Goal: Information Seeking & Learning: Learn about a topic

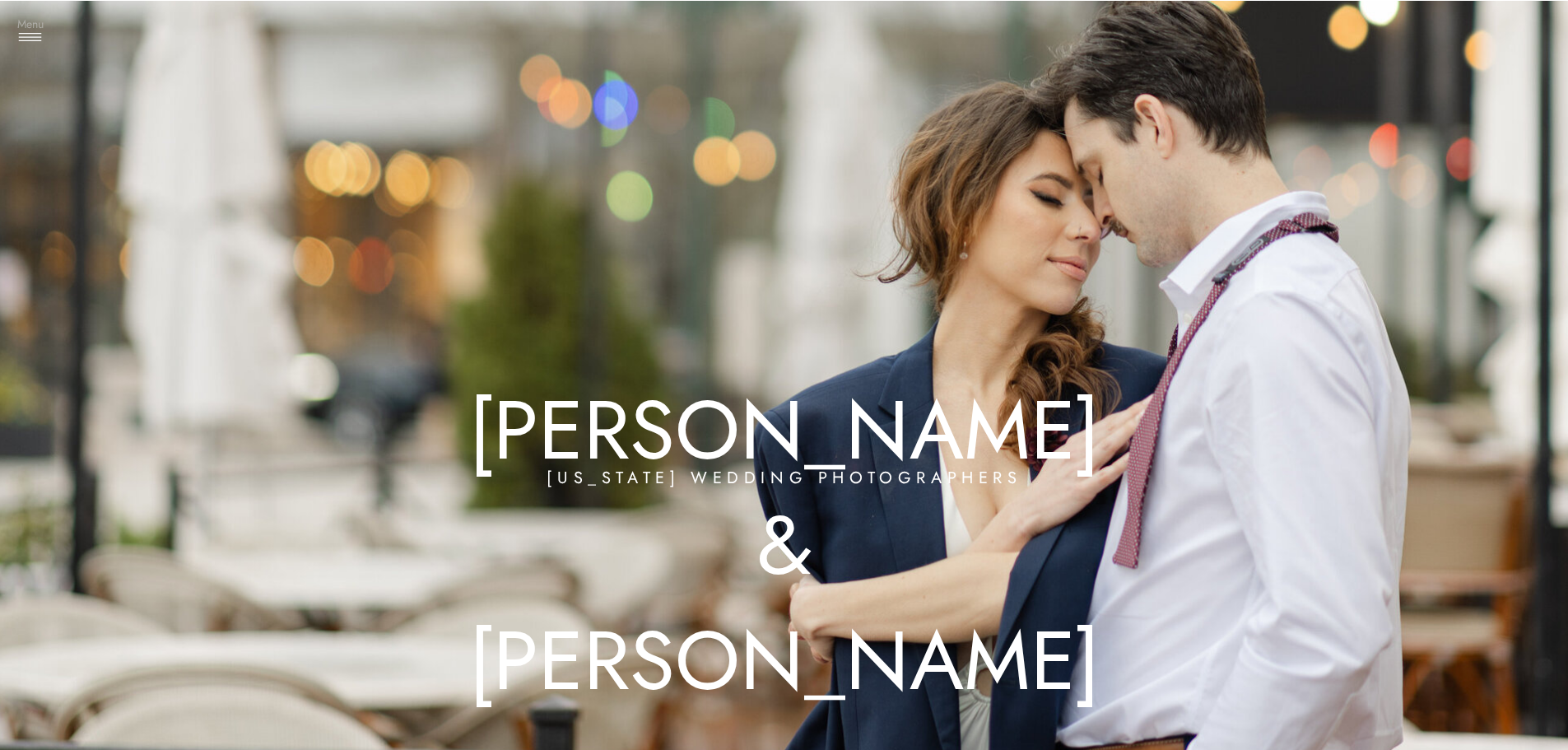
click at [22, 25] on h3 "Menu" at bounding box center [30, 24] width 41 height 17
click at [81, 165] on h3 "Experience" at bounding box center [85, 165] width 99 height 17
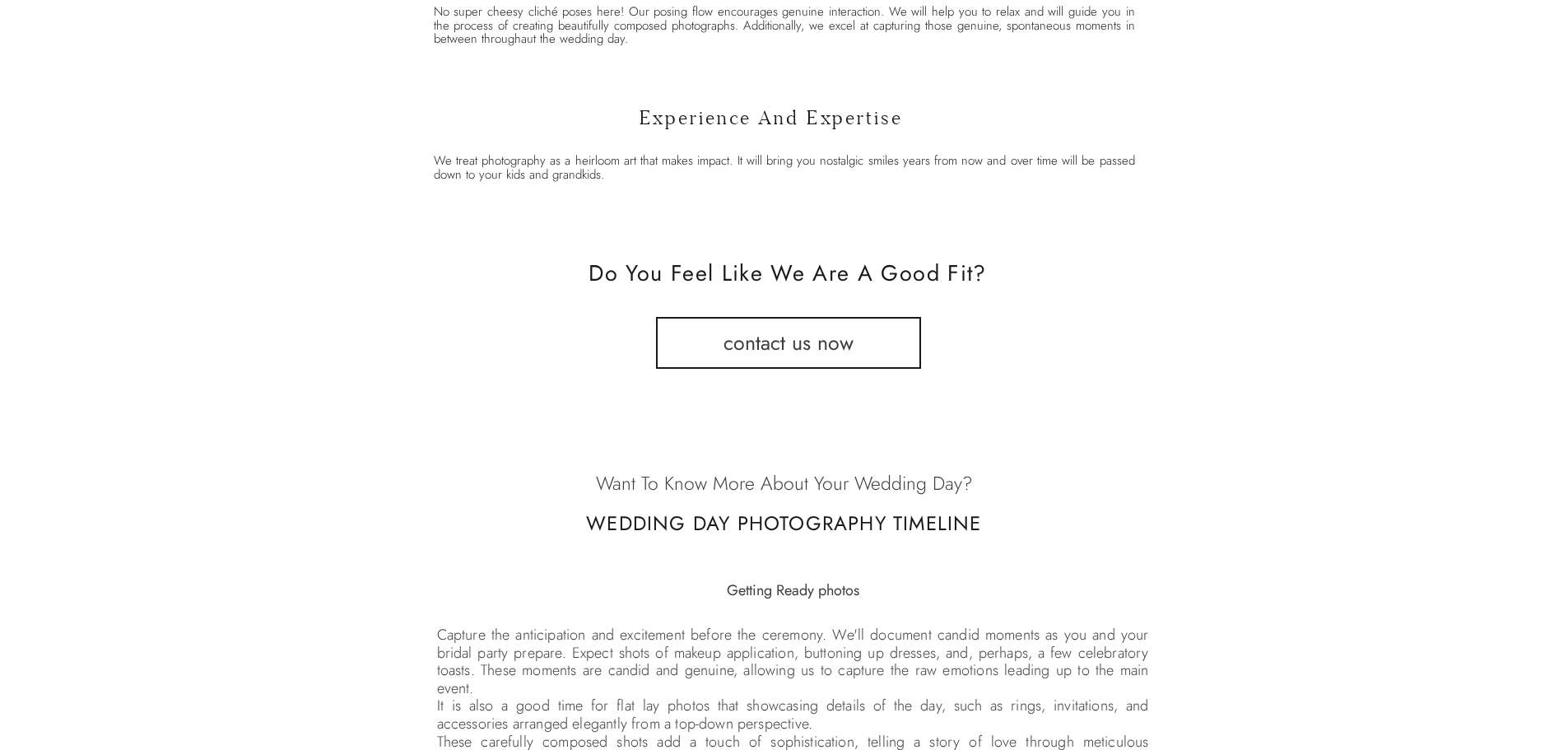
scroll to position [2469, 0]
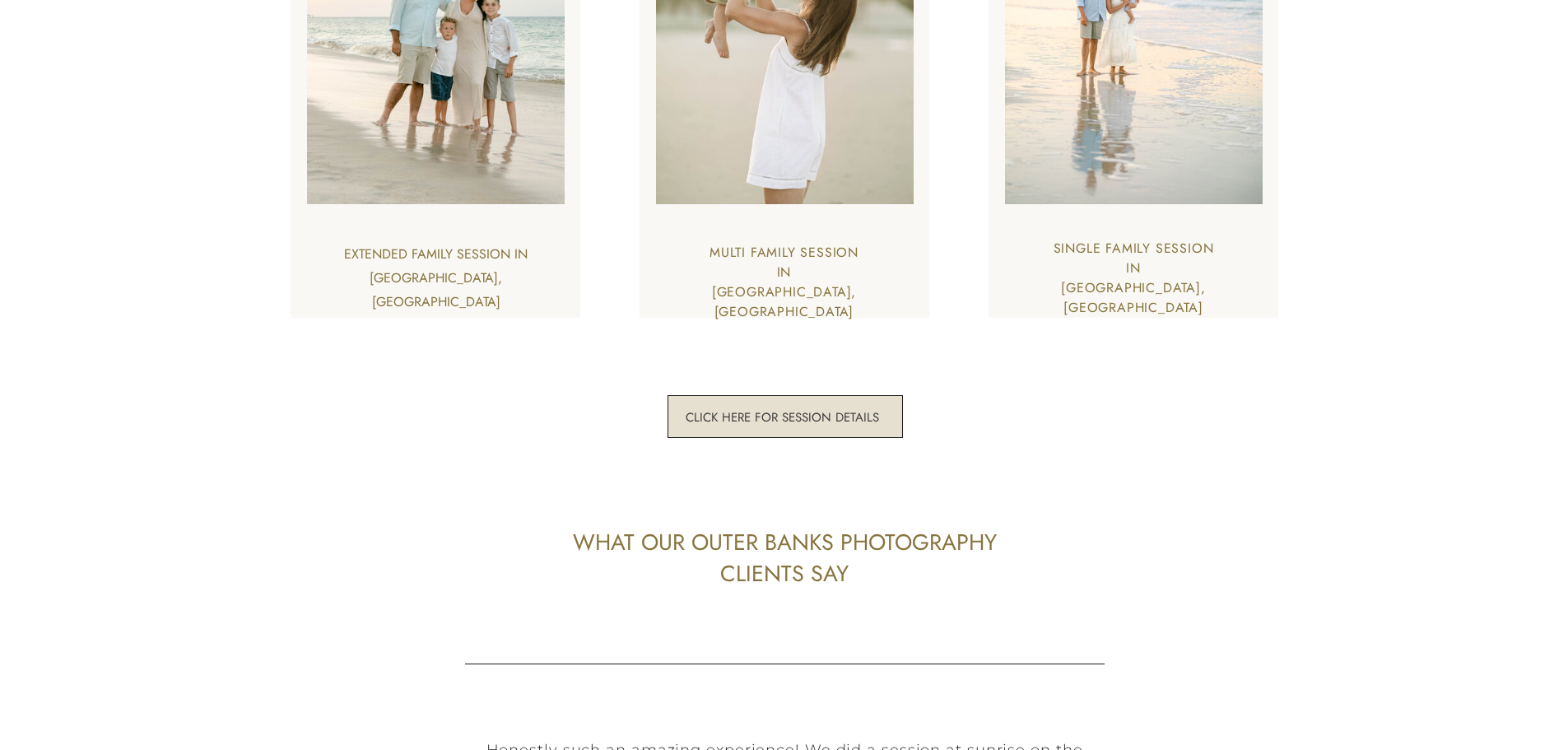
scroll to position [4444, 0]
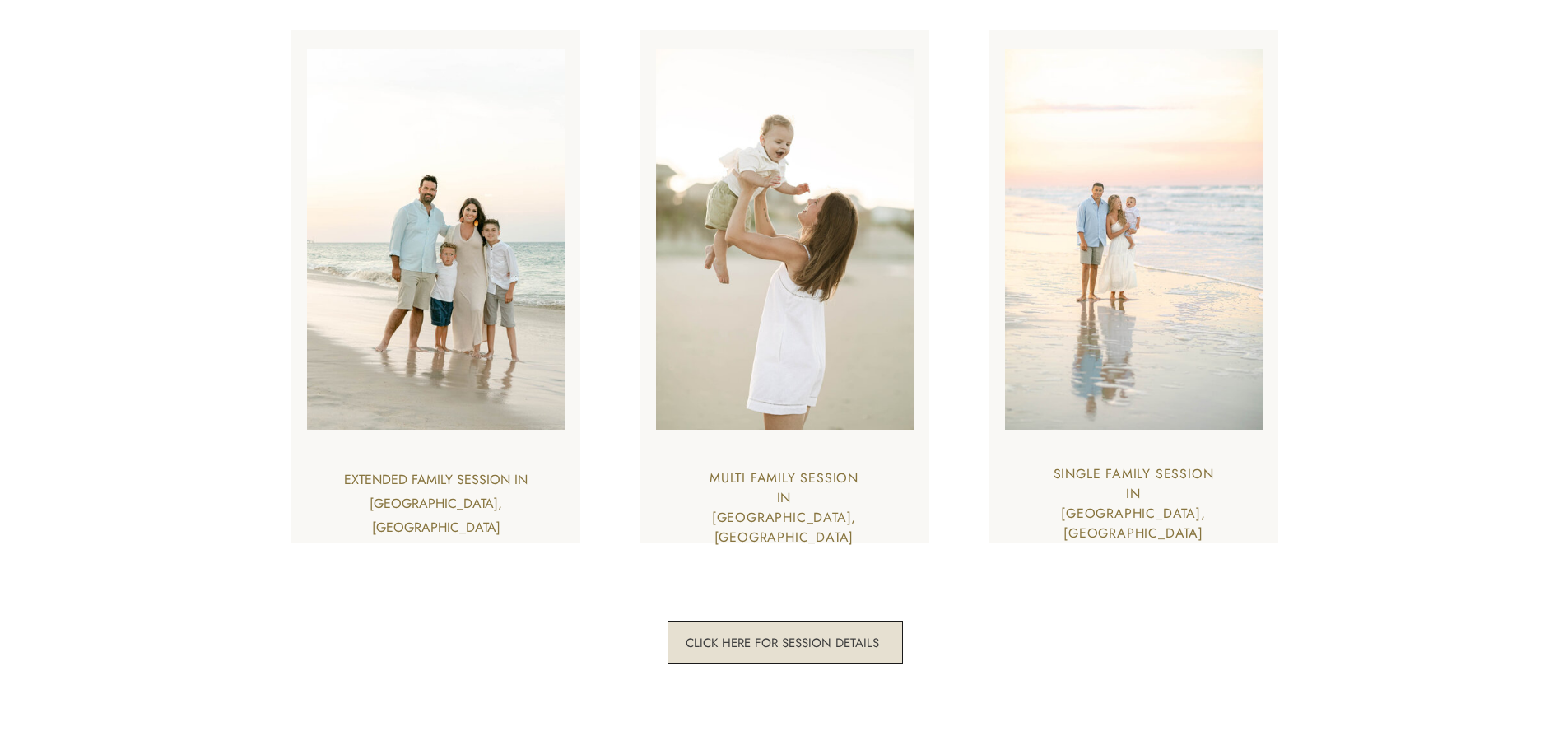
click at [836, 648] on h3 "click here for session details" at bounding box center [782, 643] width 200 height 16
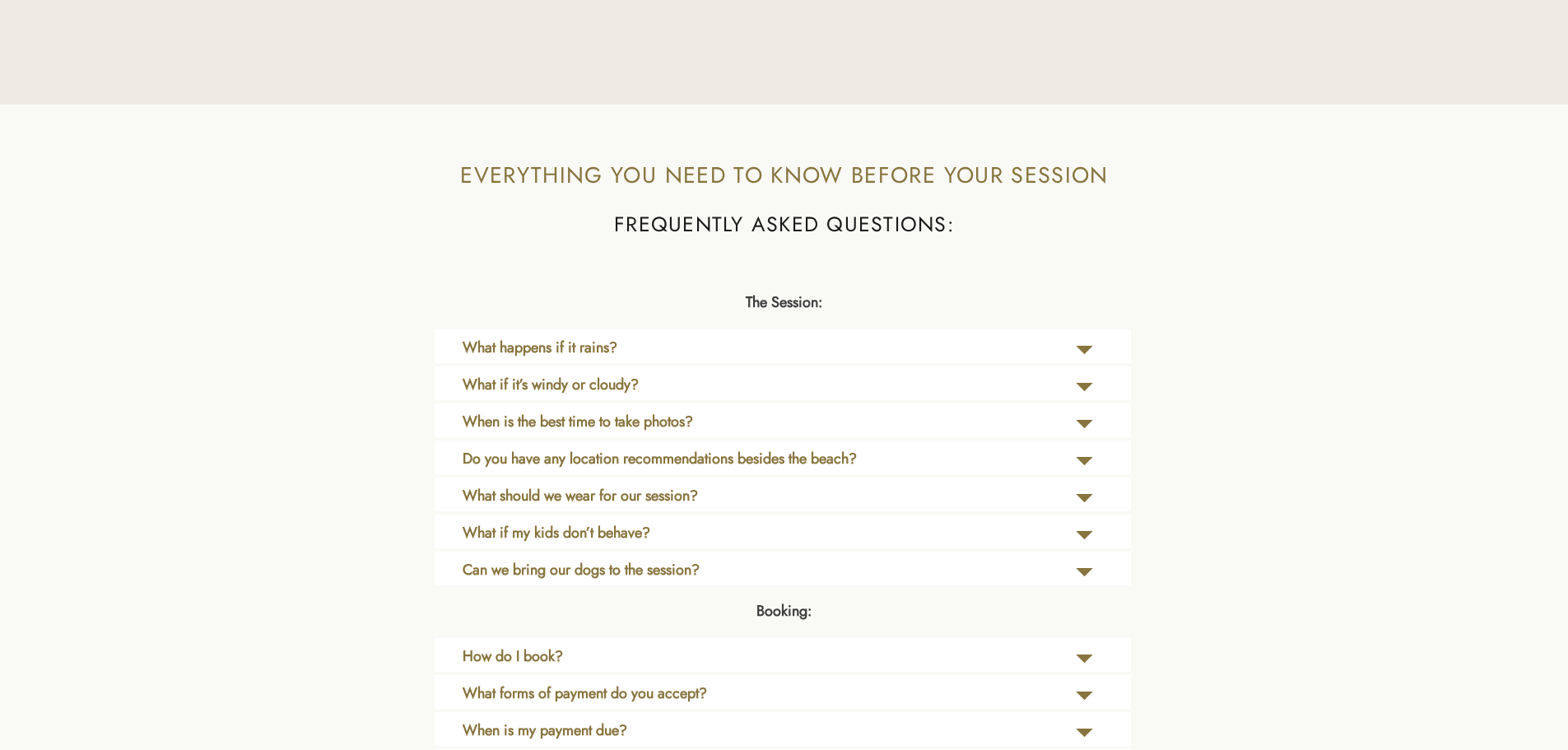
scroll to position [3375, 0]
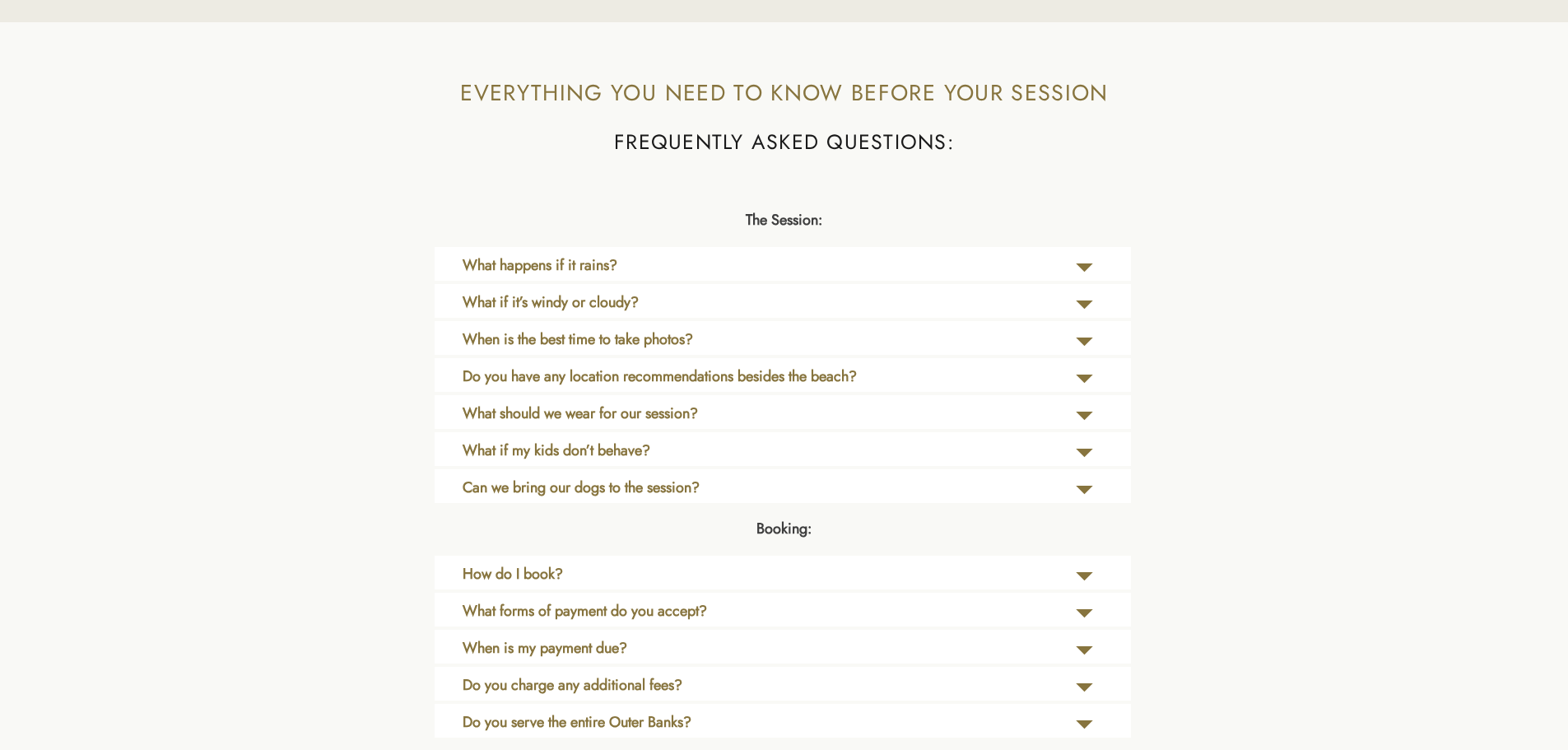
click at [1085, 265] on icon at bounding box center [1084, 267] width 17 height 8
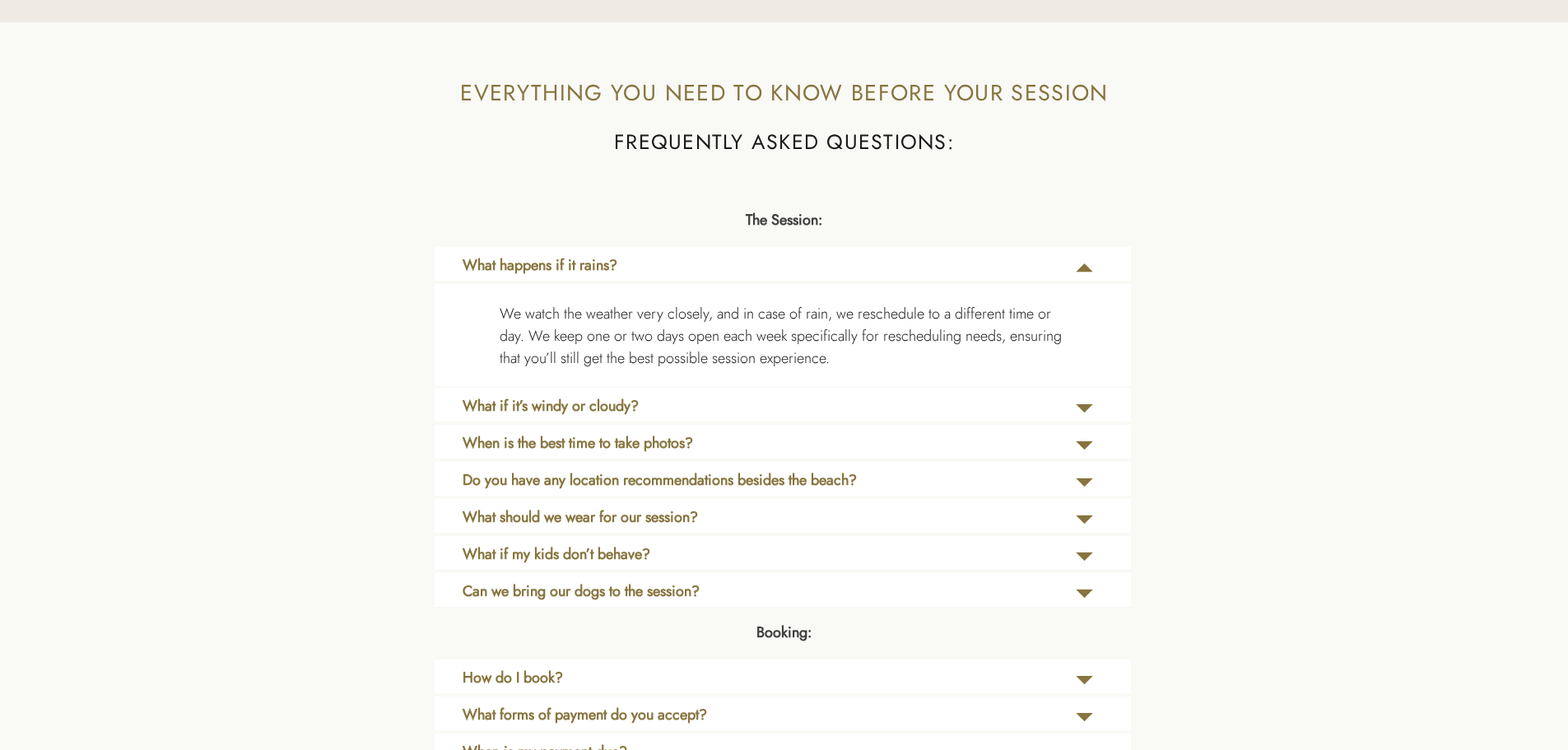
click at [1085, 265] on icon at bounding box center [1084, 267] width 17 height 8
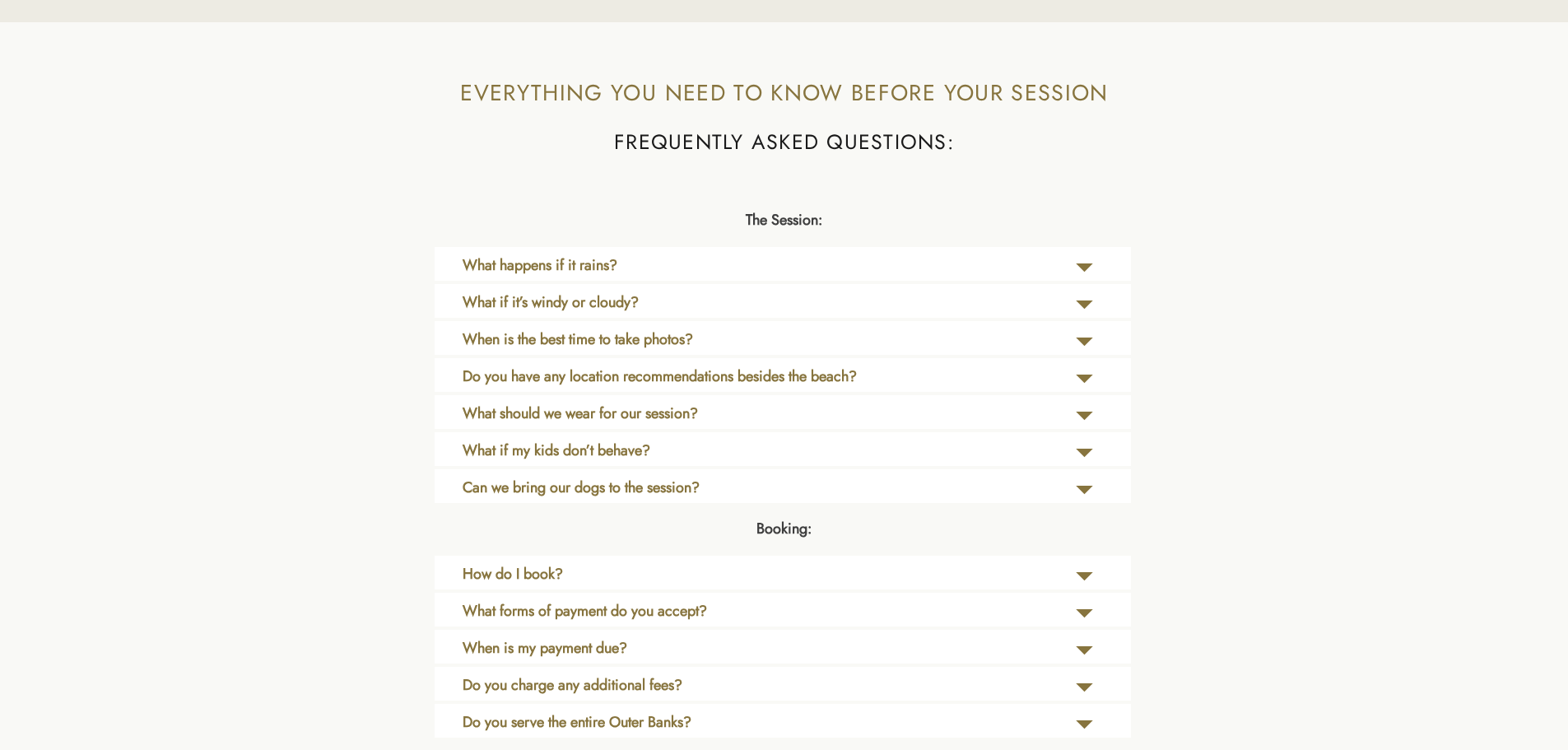
click at [1083, 292] on icon at bounding box center [1083, 305] width 41 height 34
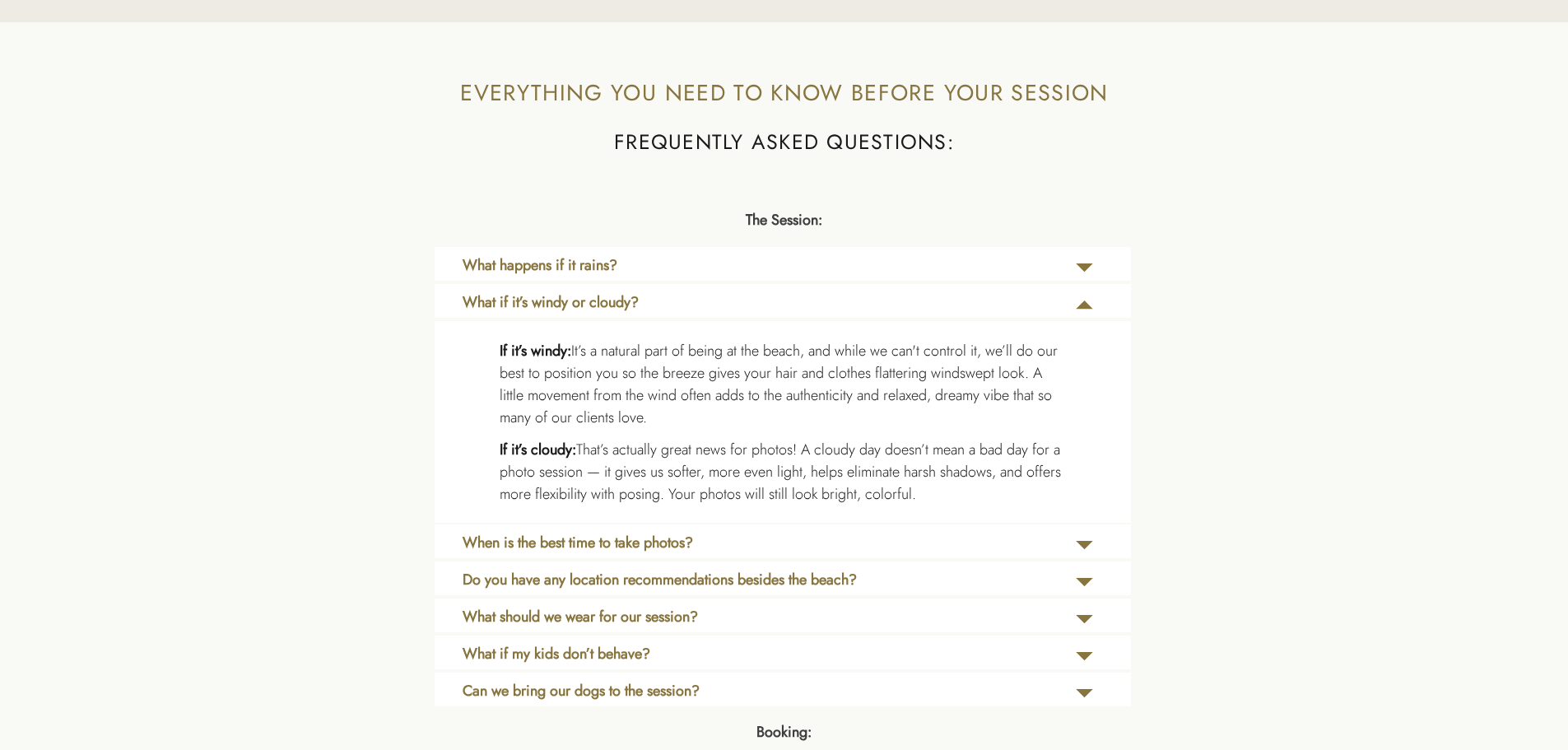
click at [1083, 292] on icon at bounding box center [1083, 305] width 41 height 34
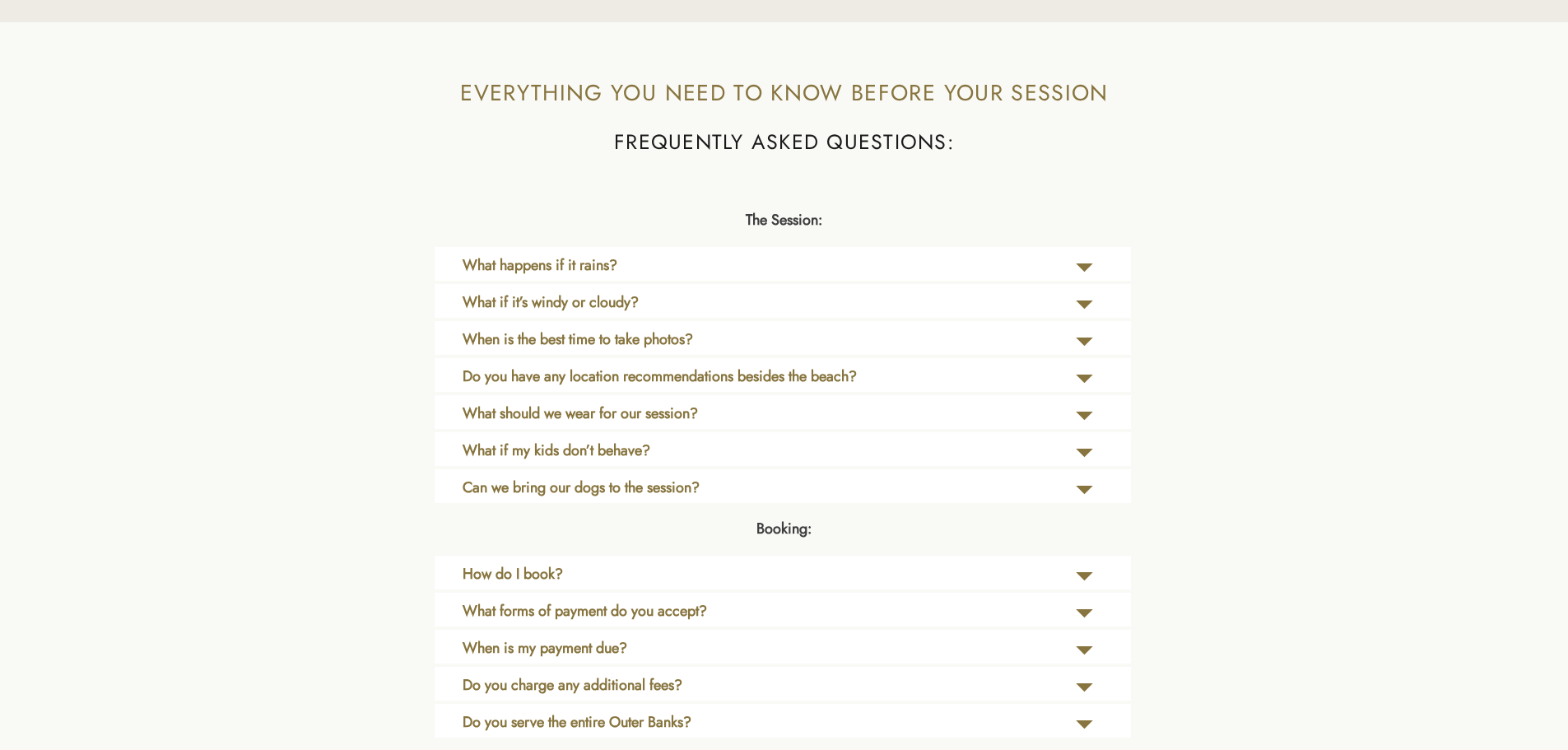
click at [1087, 334] on icon at bounding box center [1083, 341] width 41 height 34
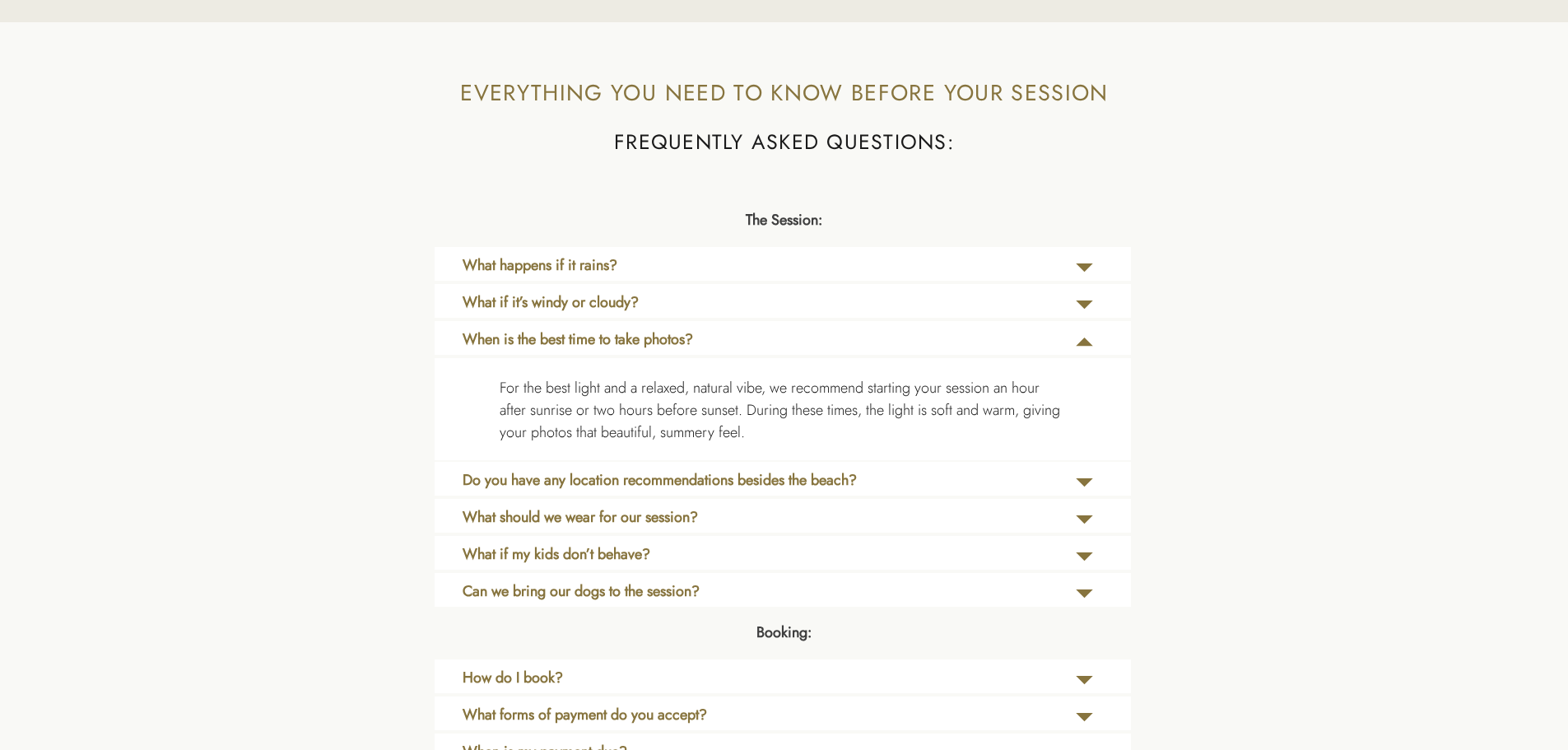
click at [1087, 334] on icon at bounding box center [1083, 341] width 41 height 34
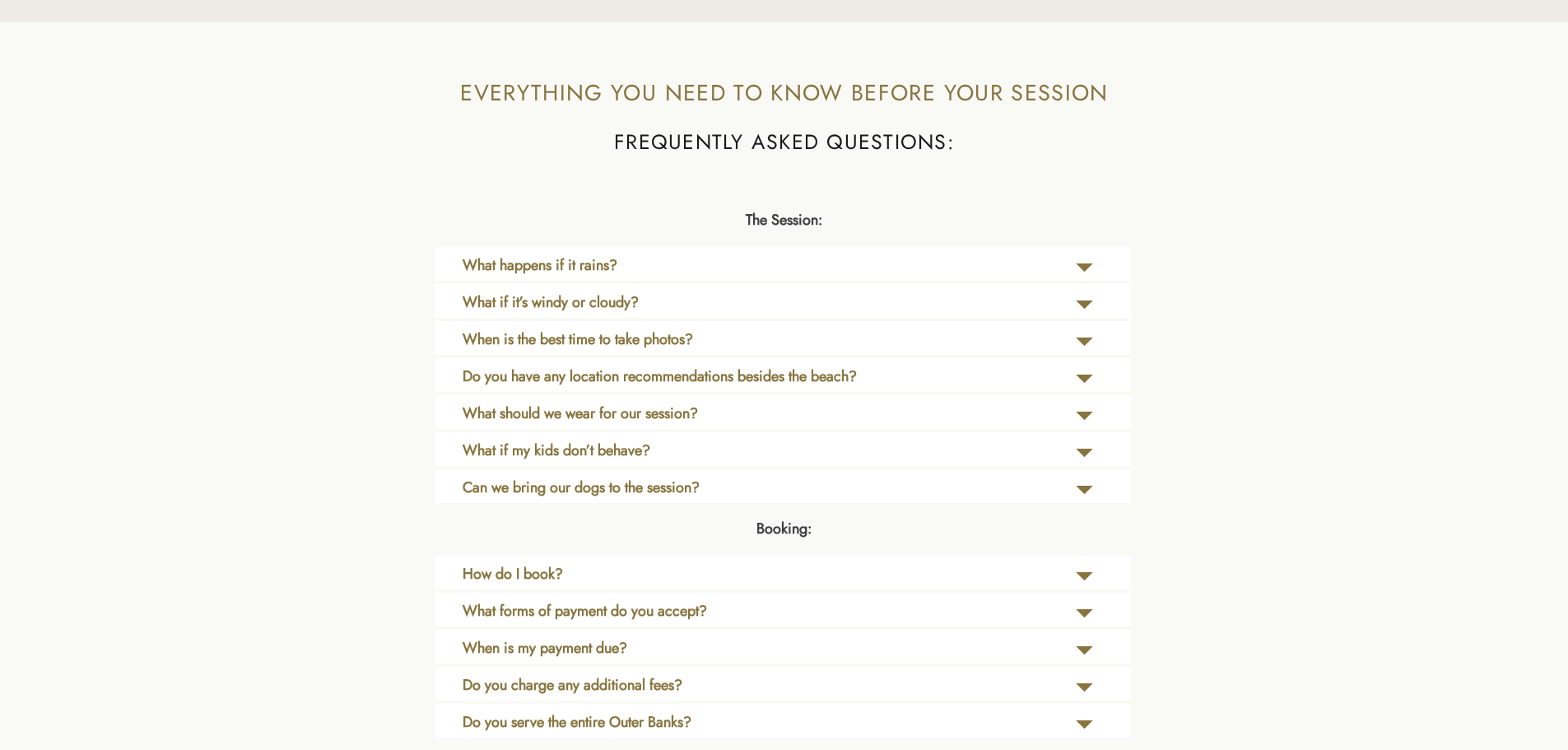
click at [1082, 373] on icon at bounding box center [1083, 379] width 41 height 34
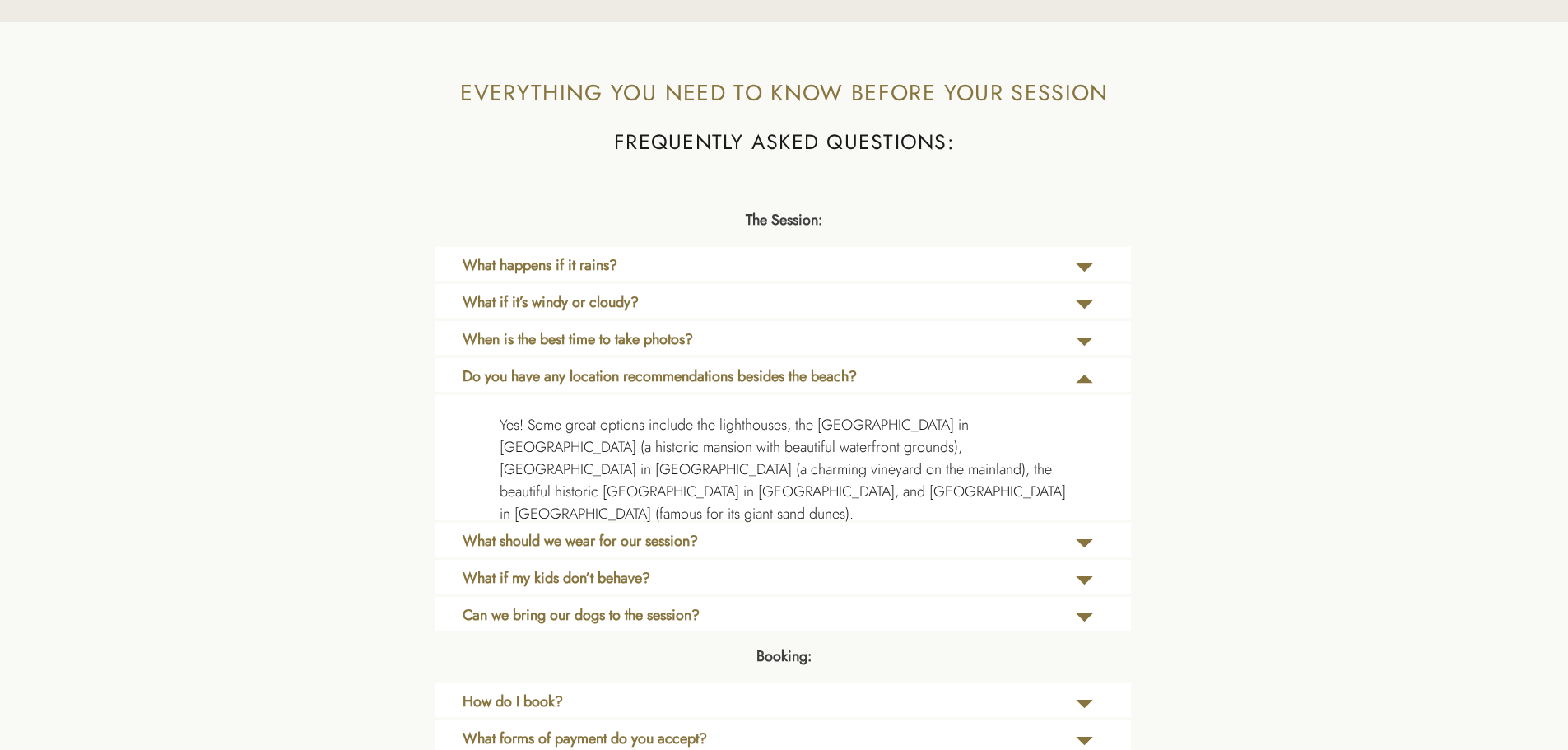
click at [1082, 373] on icon at bounding box center [1083, 379] width 41 height 34
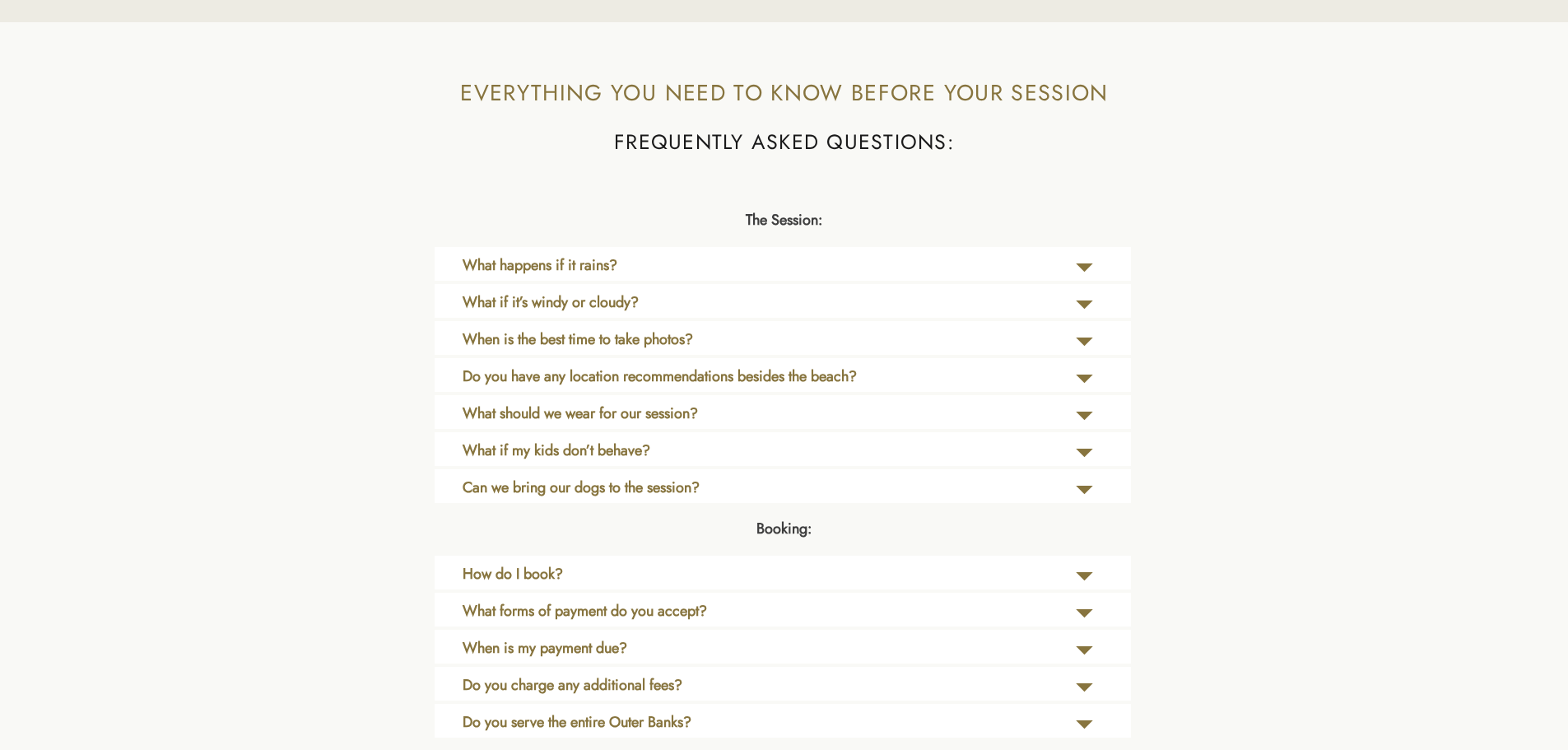
click at [1085, 412] on icon at bounding box center [1084, 415] width 17 height 8
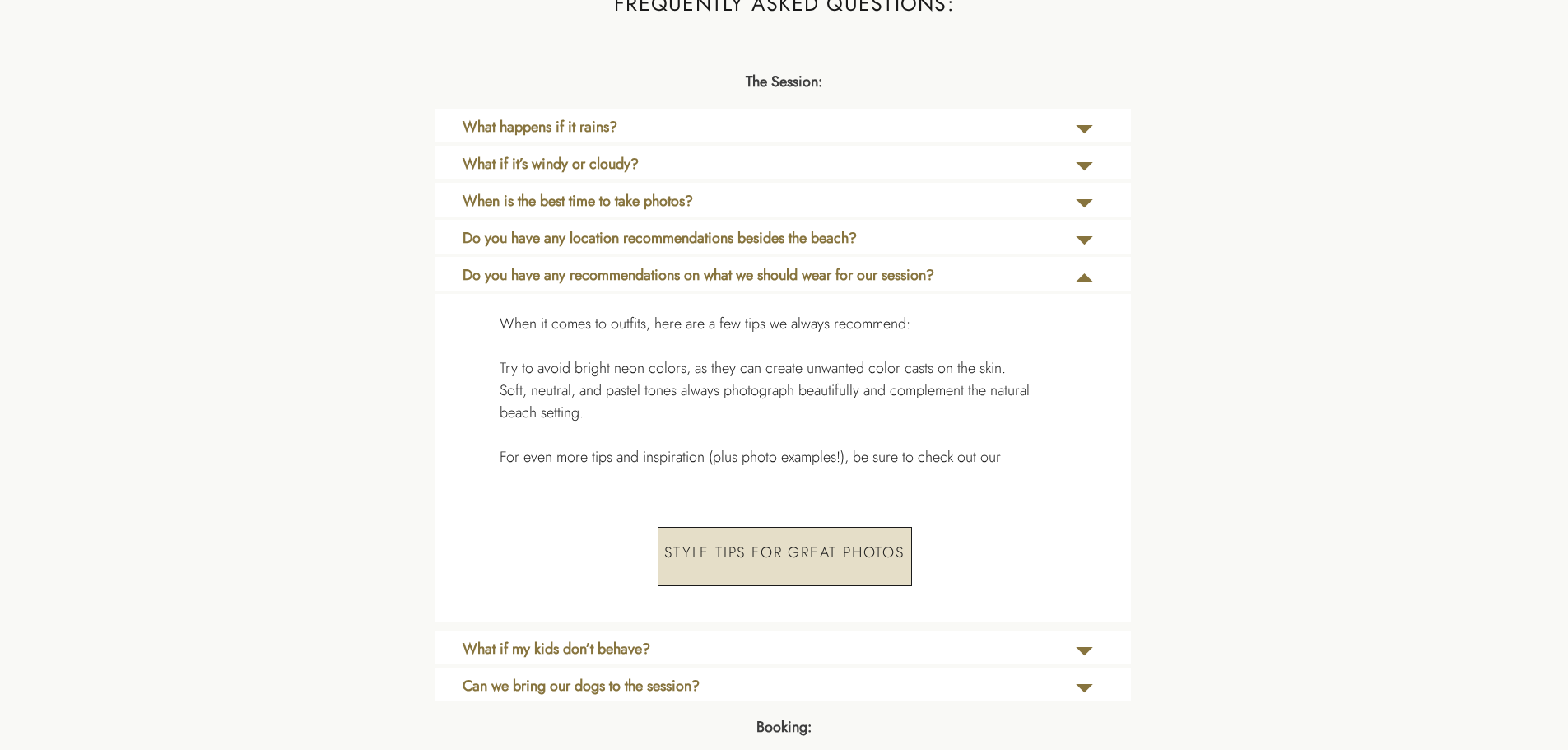
scroll to position [3540, 0]
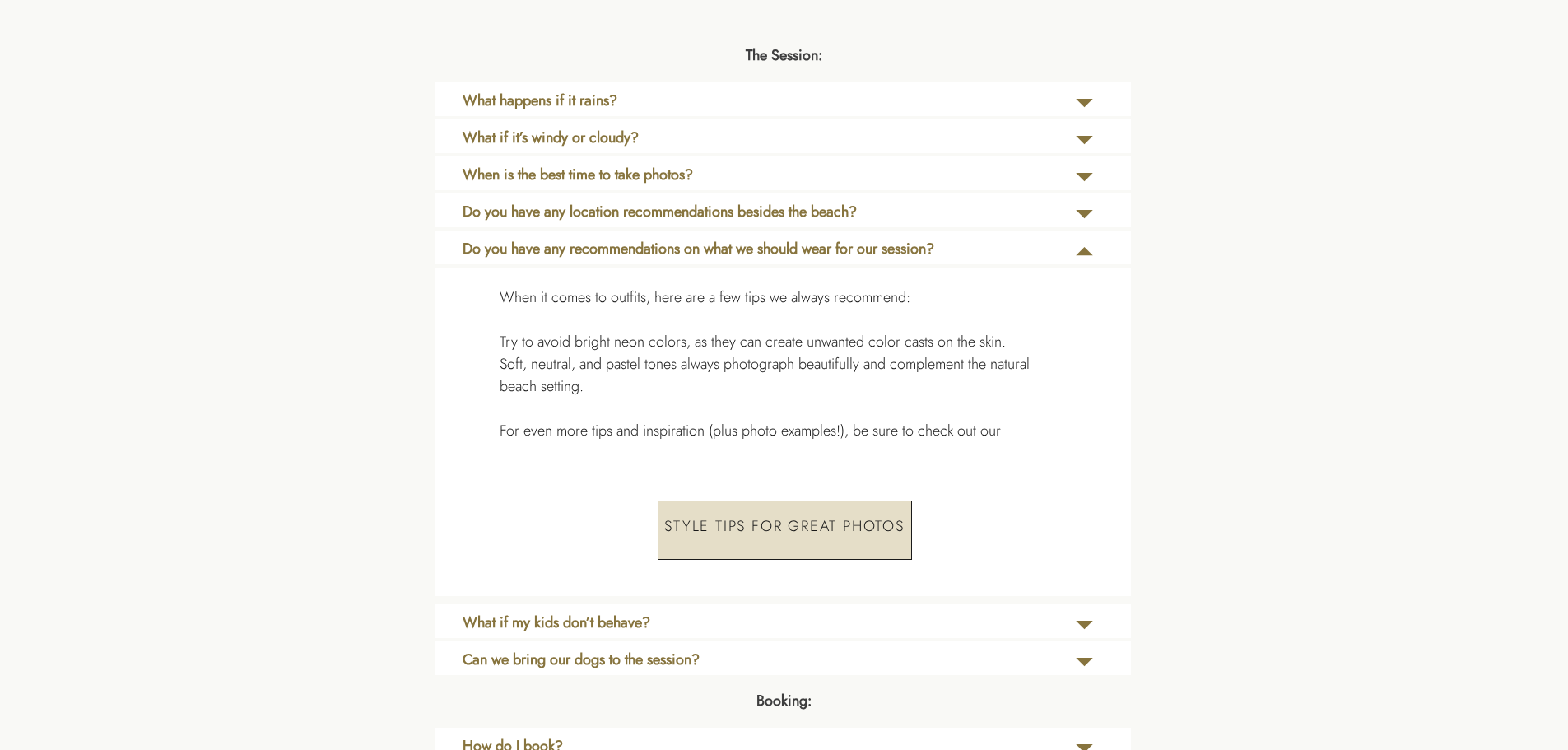
click at [1090, 248] on icon at bounding box center [1083, 251] width 41 height 34
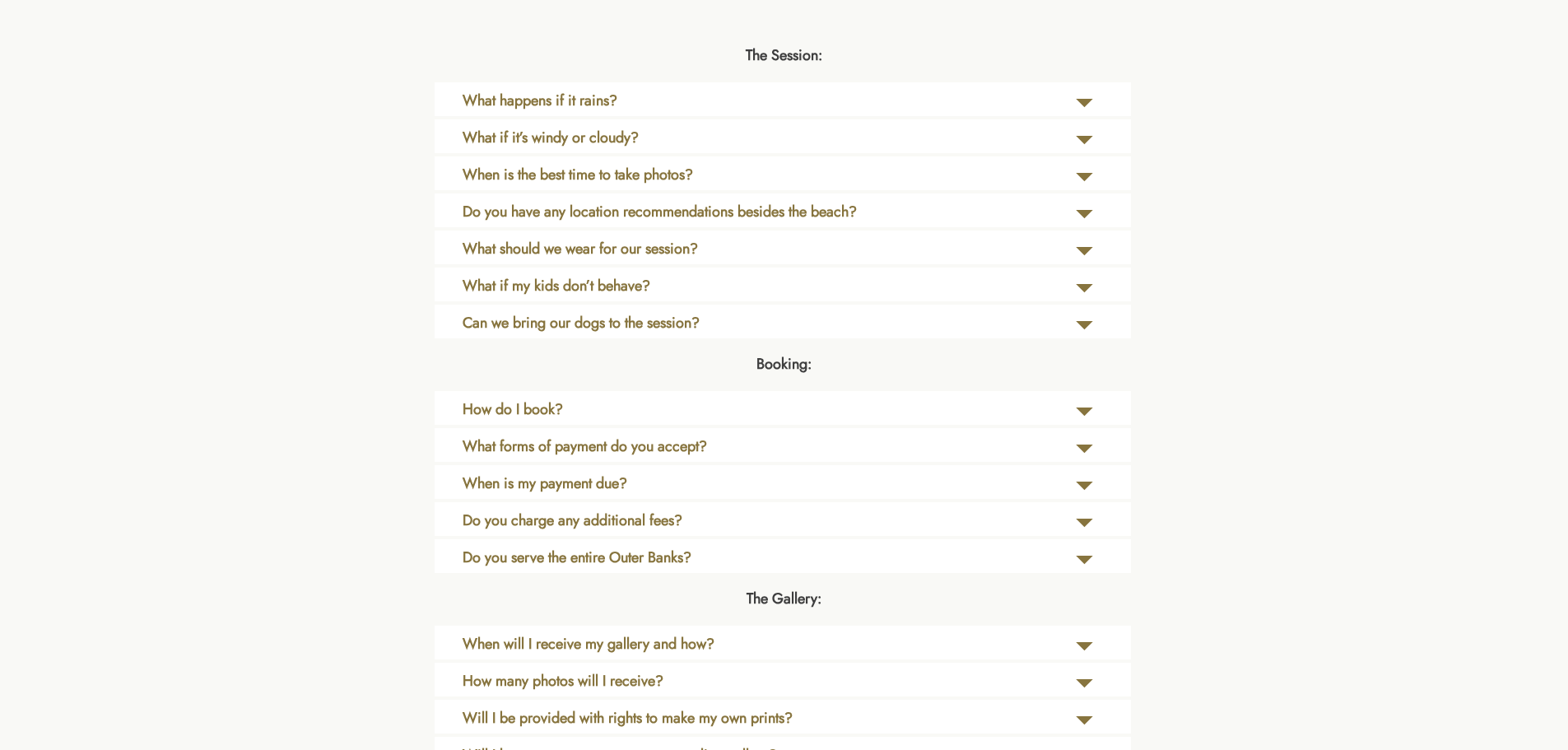
click at [1089, 259] on icon at bounding box center [1083, 251] width 41 height 34
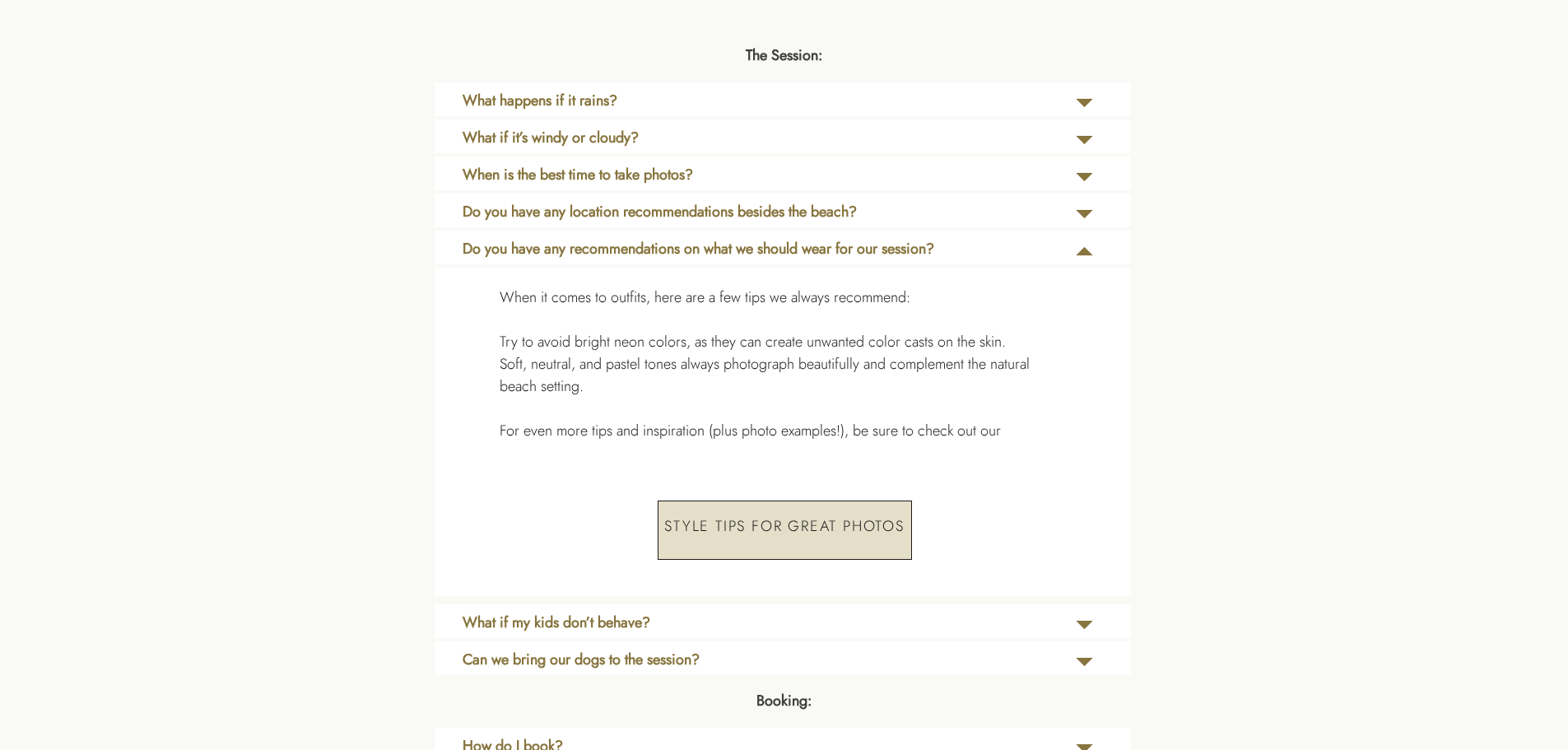
click at [1089, 259] on icon at bounding box center [1083, 251] width 41 height 34
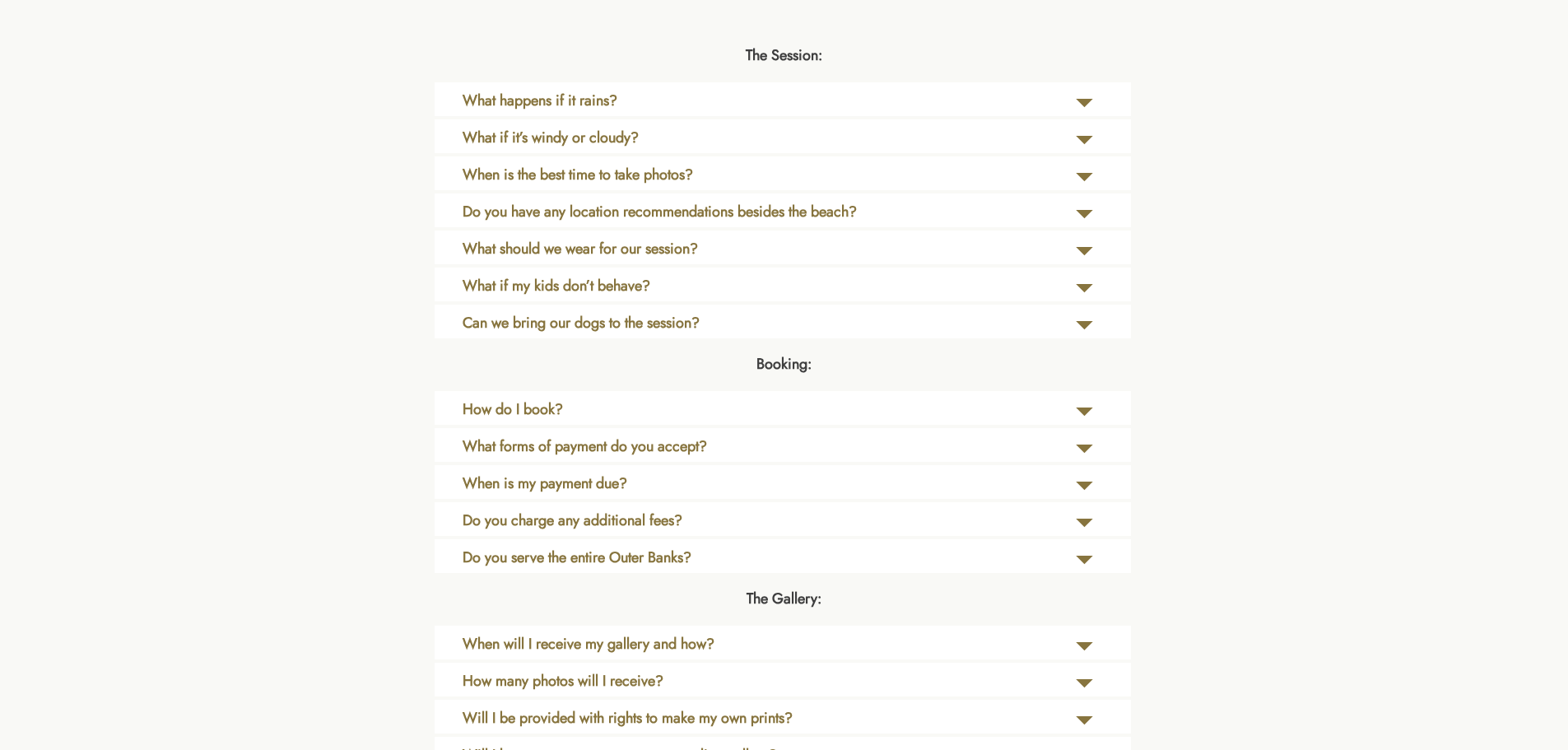
click at [1085, 280] on icon at bounding box center [1083, 288] width 41 height 34
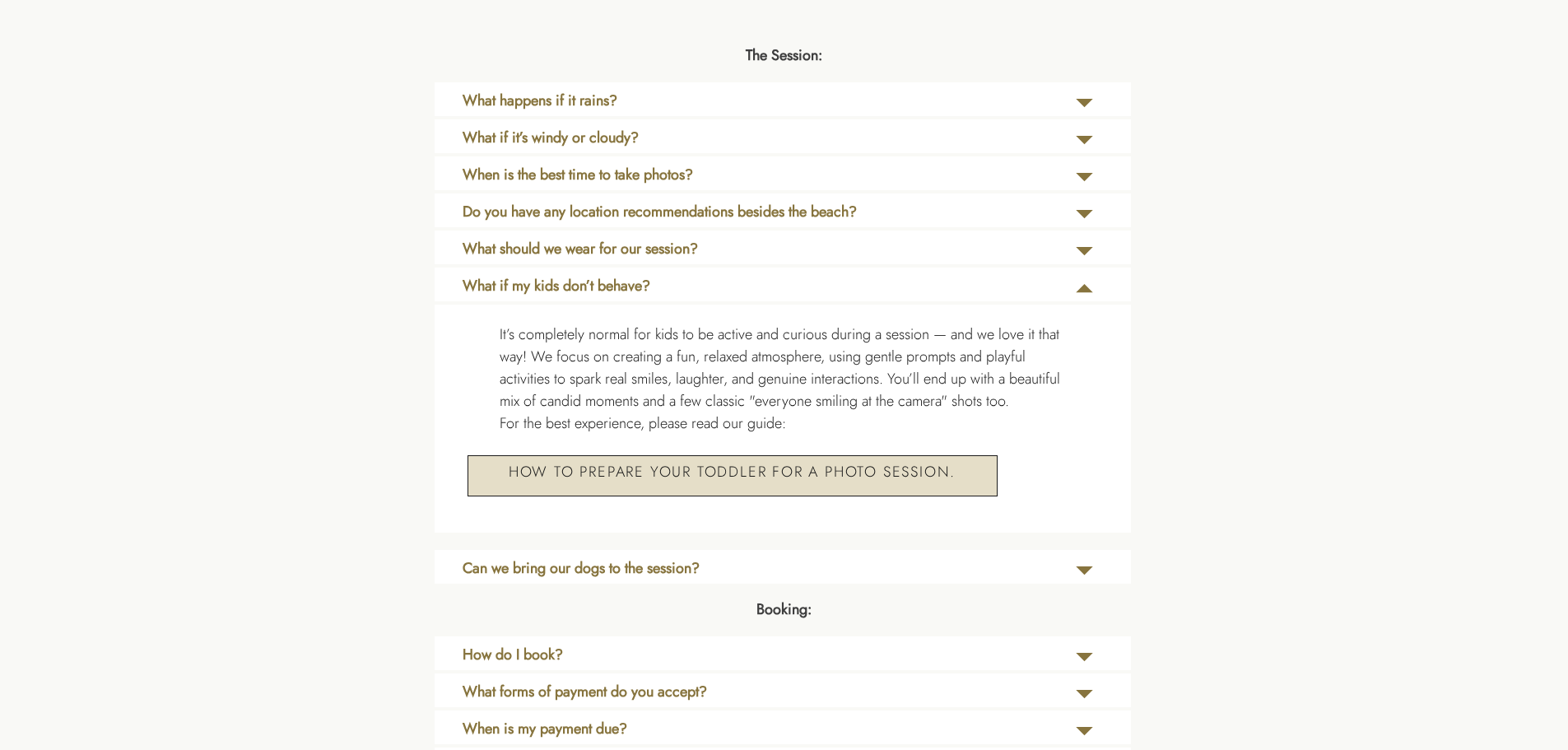
click at [1085, 280] on icon at bounding box center [1083, 288] width 41 height 34
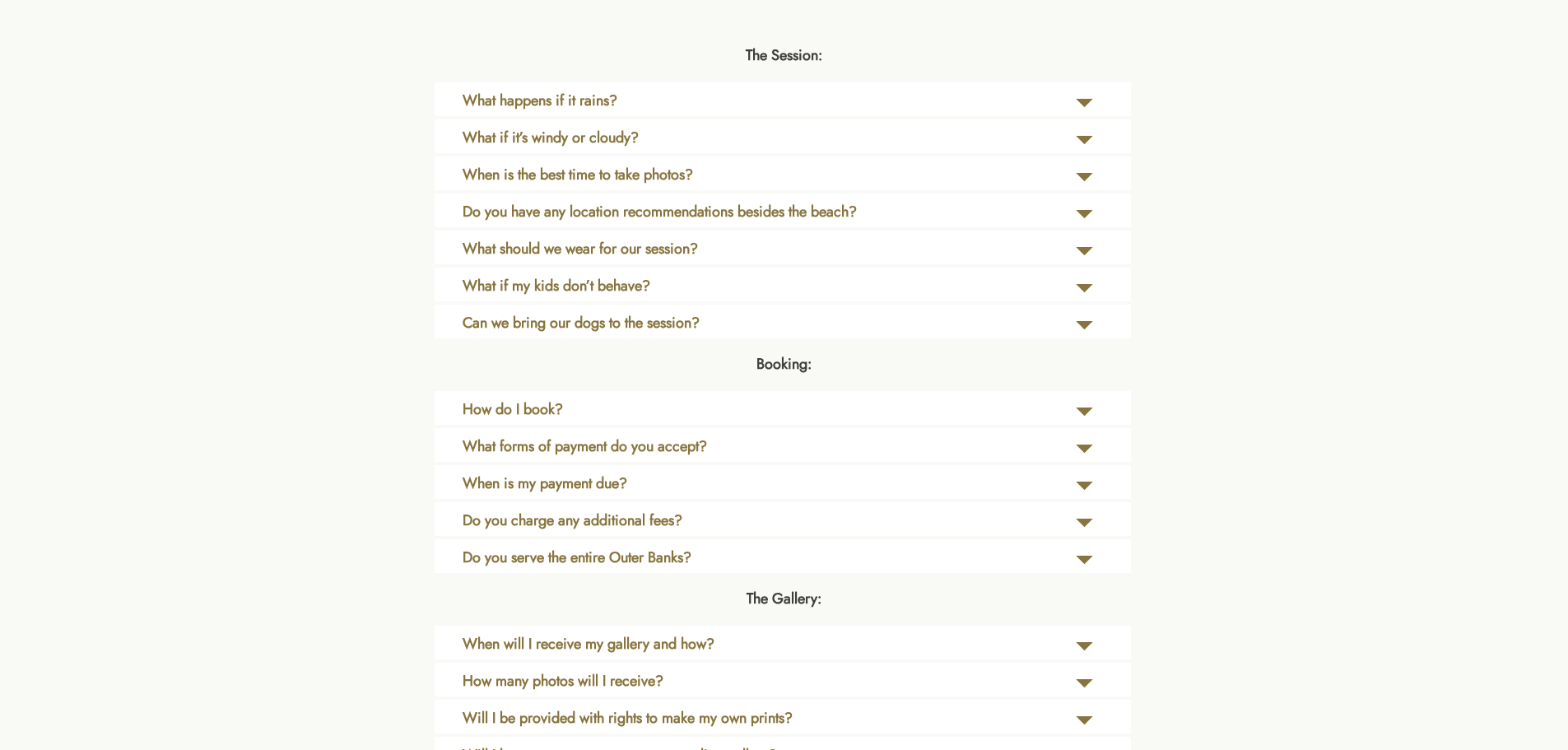
click at [1080, 476] on icon at bounding box center [1083, 485] width 41 height 34
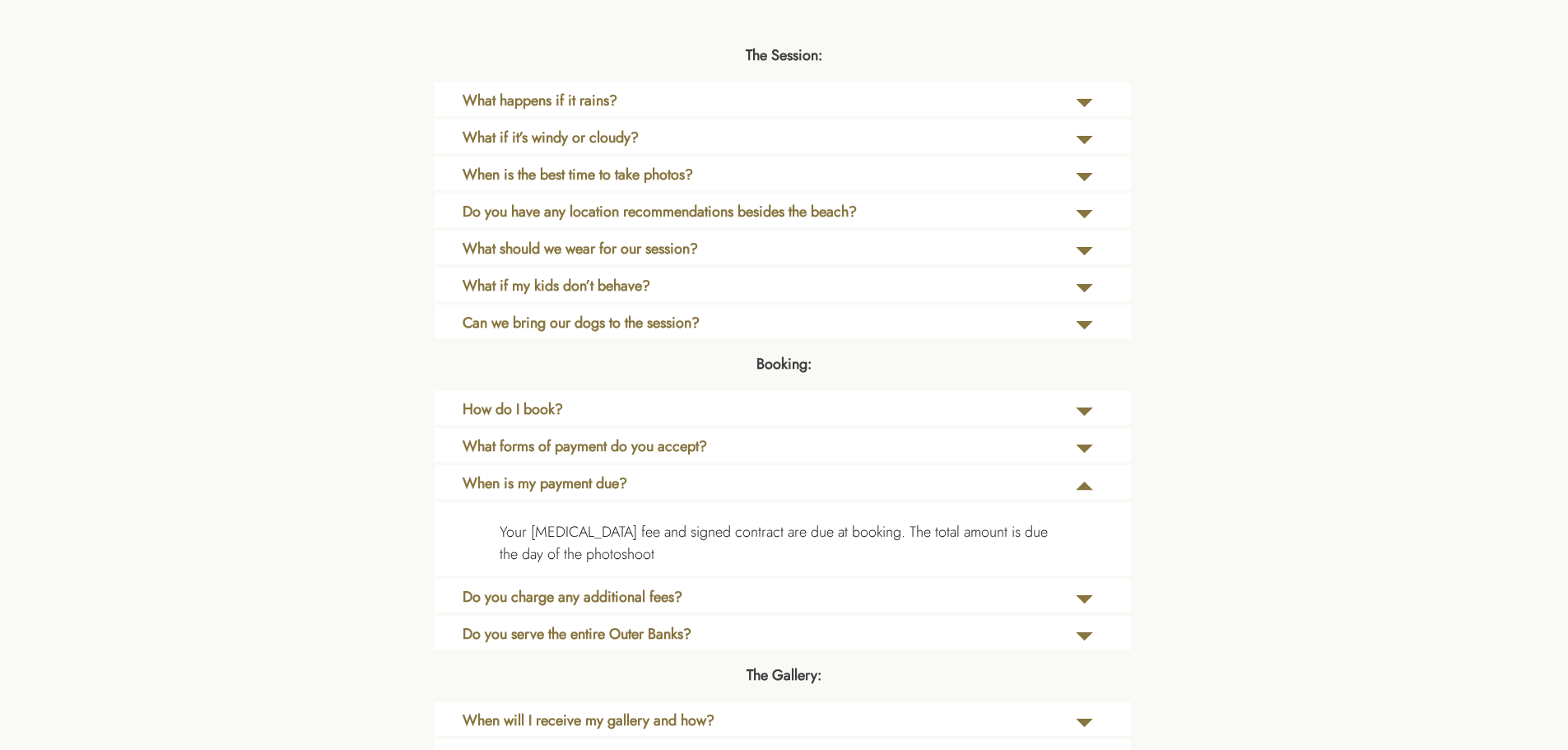
click at [1080, 476] on icon at bounding box center [1083, 485] width 41 height 34
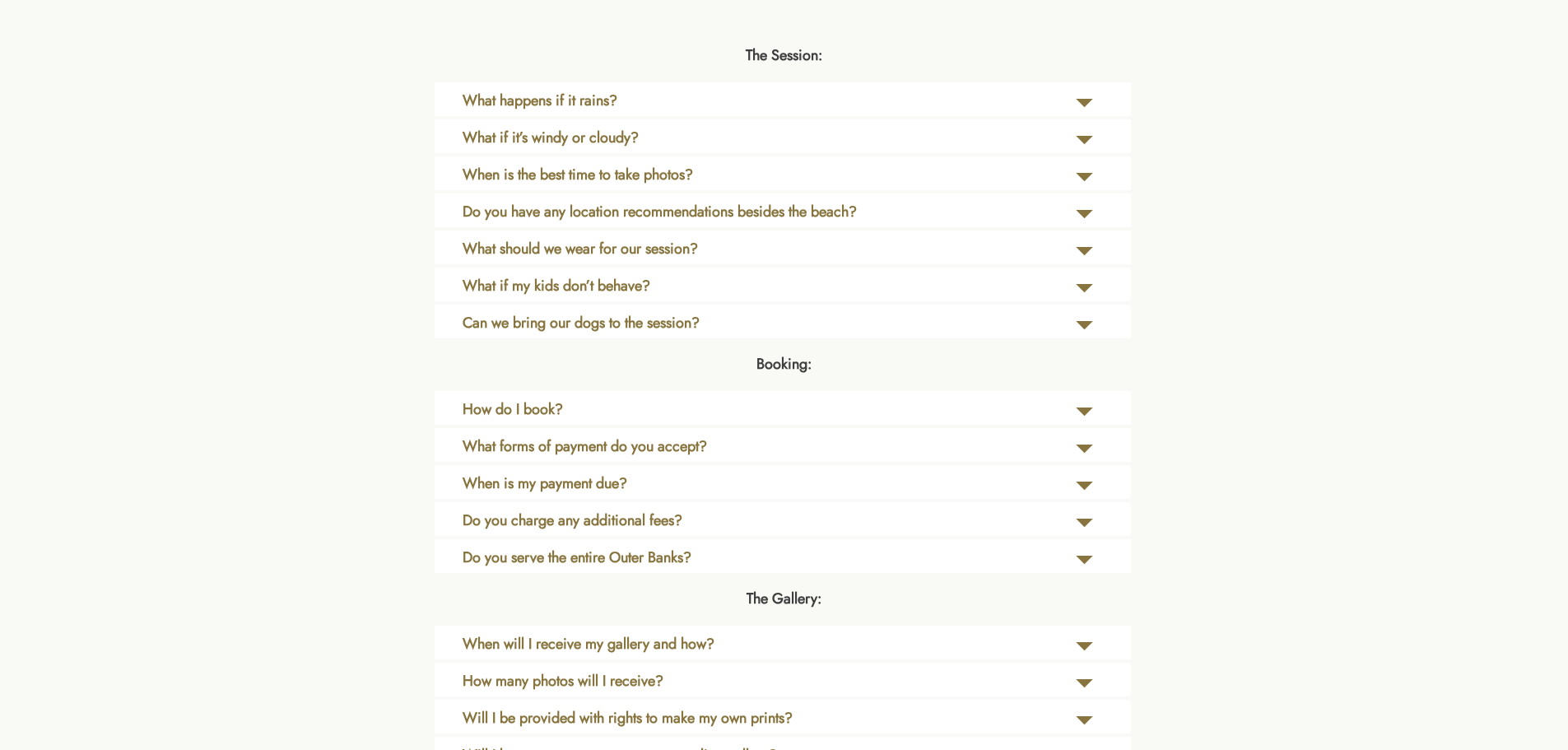
click at [1080, 518] on icon at bounding box center [1083, 523] width 41 height 34
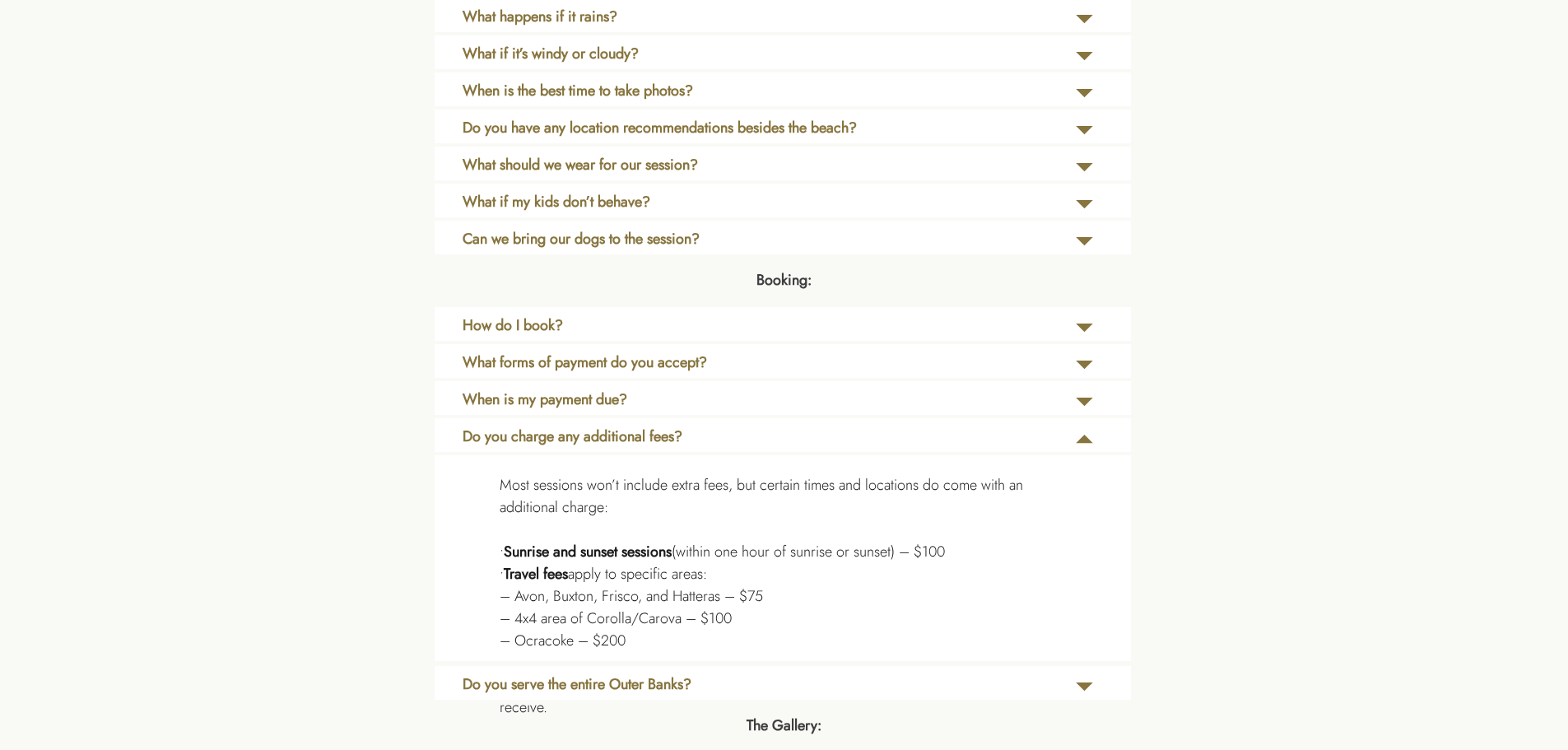
scroll to position [3704, 0]
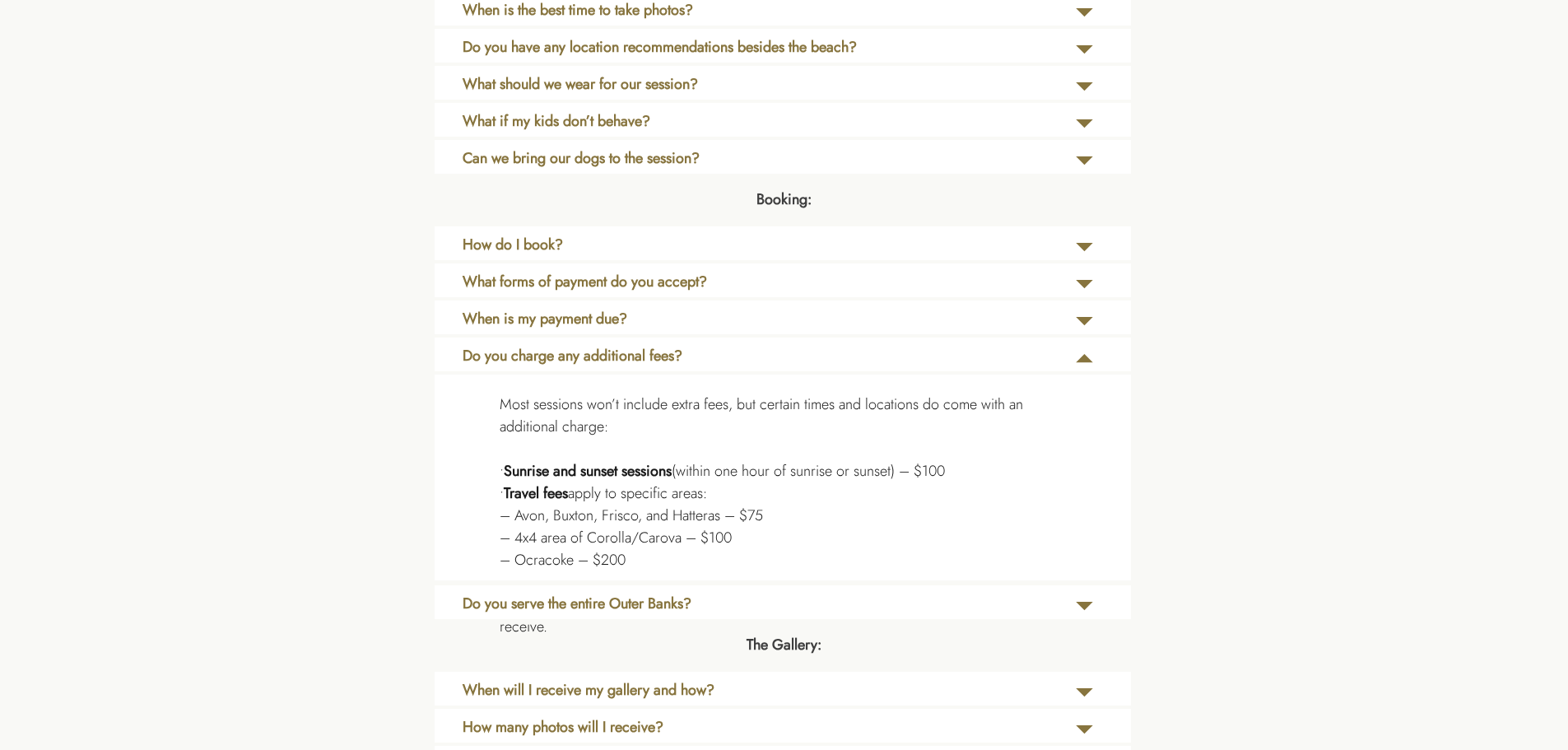
click at [1092, 359] on icon at bounding box center [1083, 358] width 41 height 34
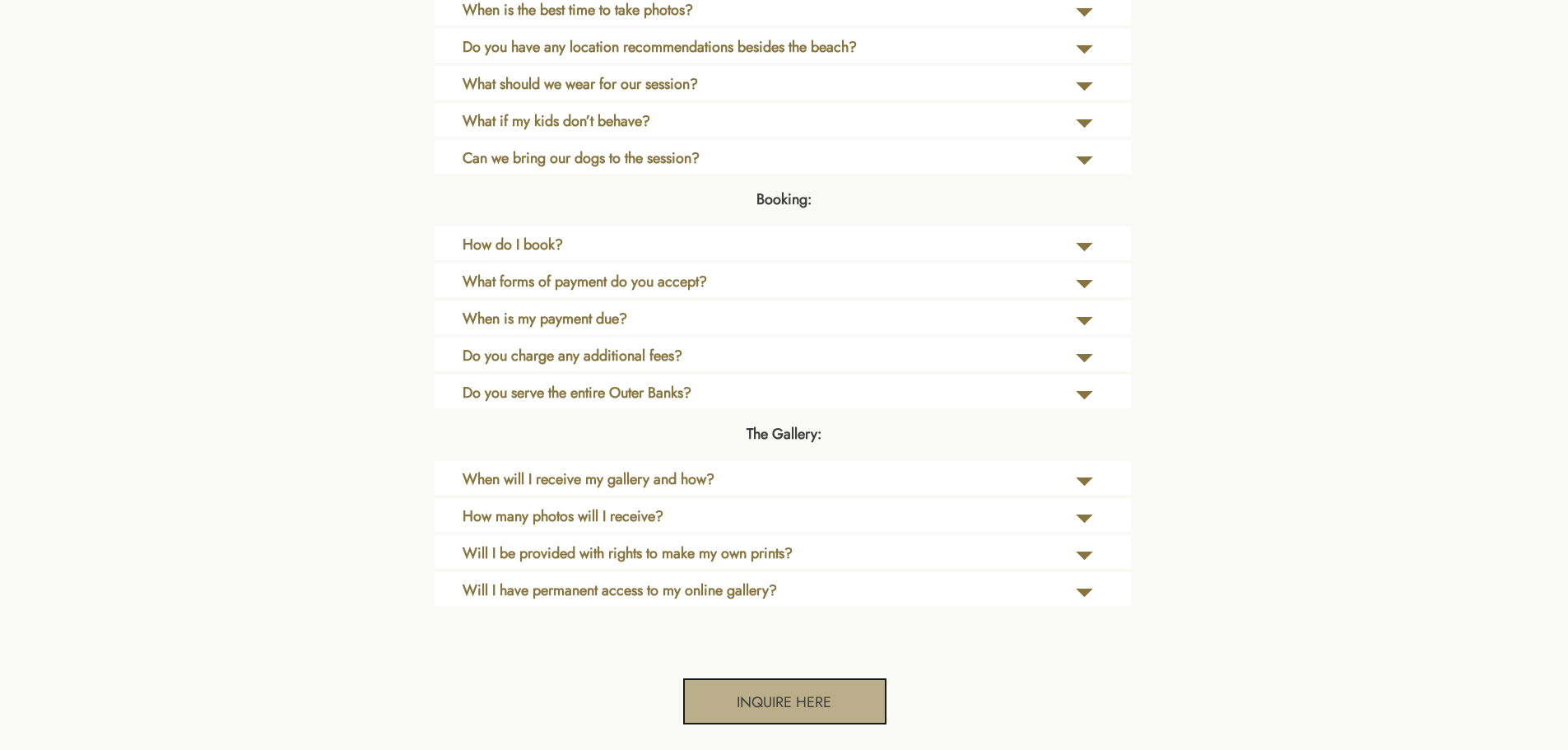
click at [1090, 385] on icon at bounding box center [1083, 396] width 41 height 34
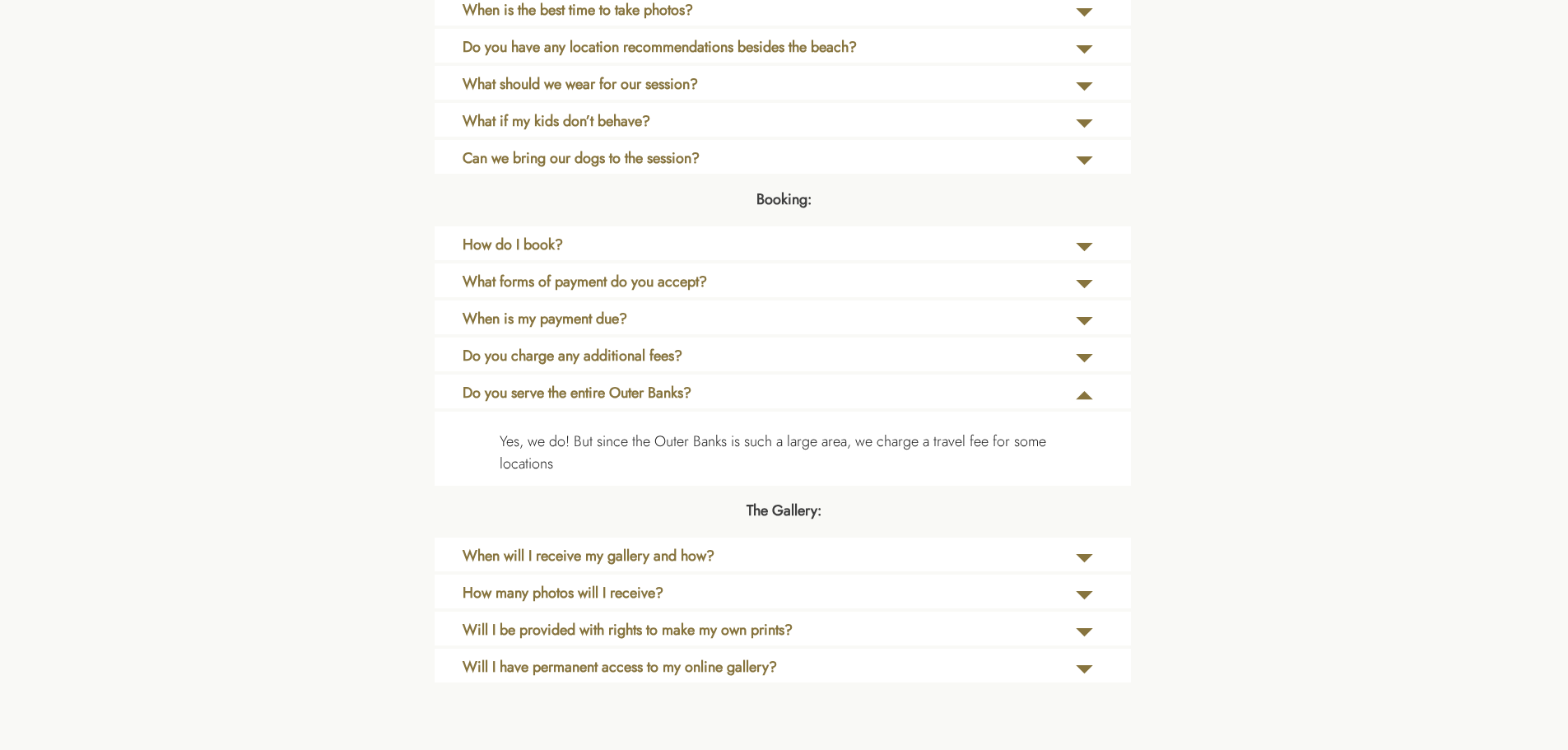
click at [1090, 385] on icon at bounding box center [1083, 396] width 41 height 34
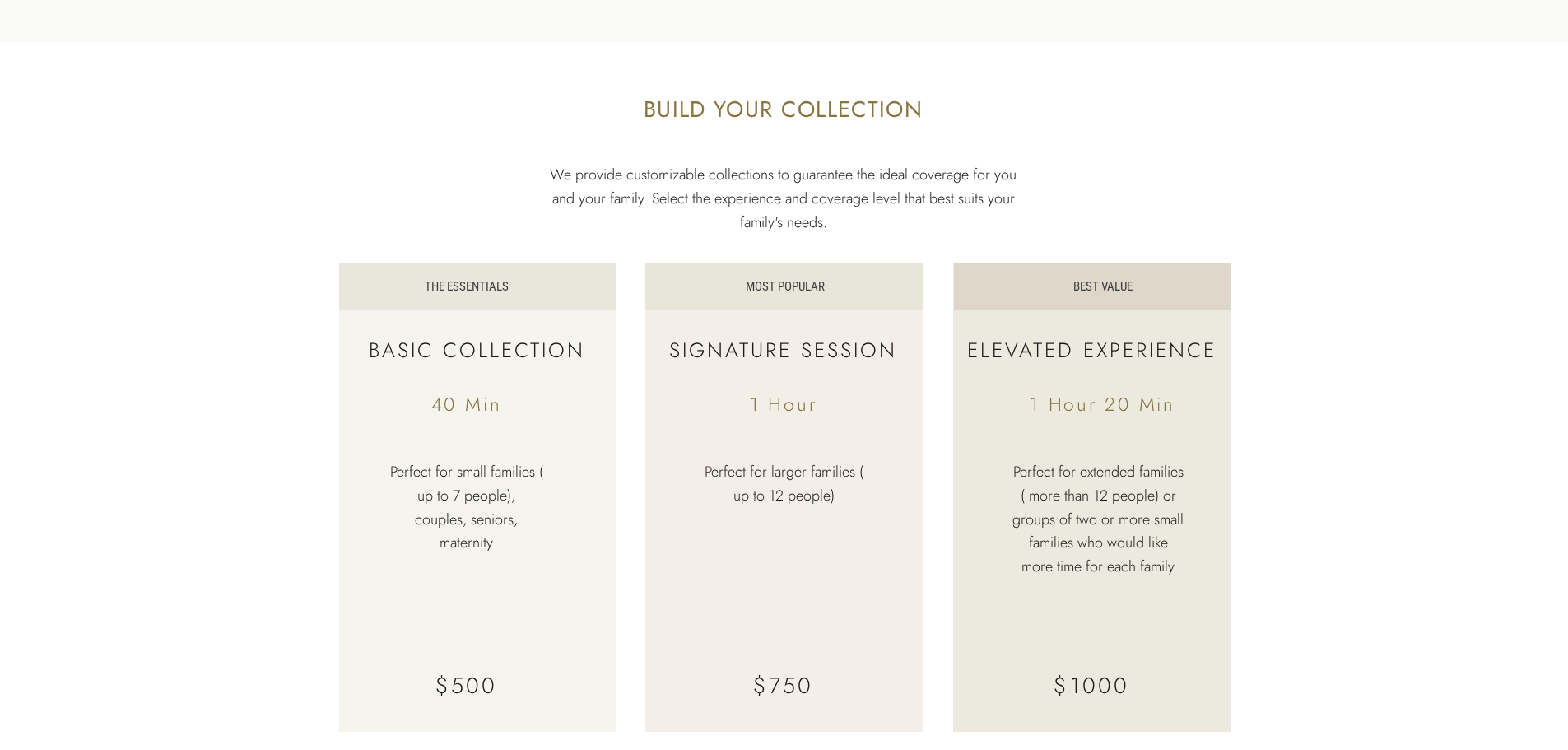
scroll to position [4527, 0]
